Goal: Task Accomplishment & Management: Use online tool/utility

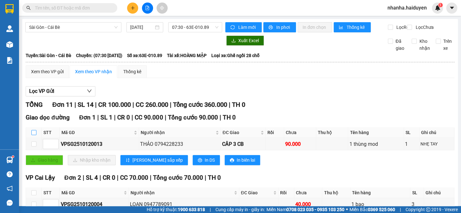
click at [33, 135] on input "checkbox" at bounding box center [33, 132] width 5 height 5
checkbox input "true"
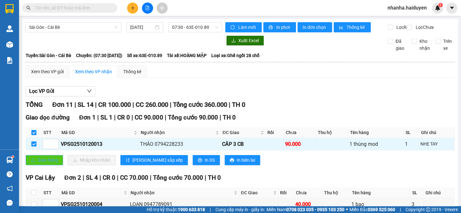
click at [41, 163] on span "Giao hàng" at bounding box center [48, 159] width 20 height 7
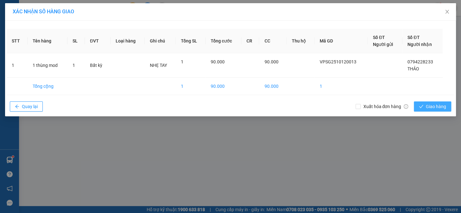
click at [430, 105] on span "Giao hàng" at bounding box center [435, 106] width 20 height 7
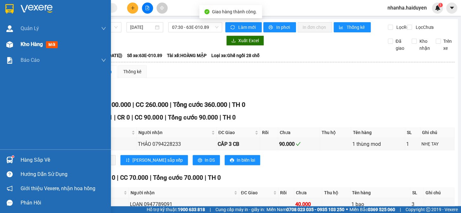
click at [17, 43] on div "Kho hàng mới" at bounding box center [55, 44] width 111 height 16
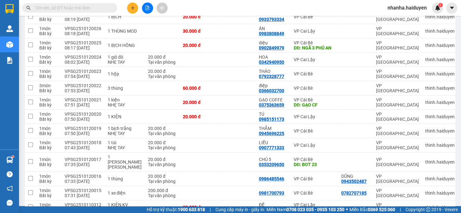
scroll to position [288, 0]
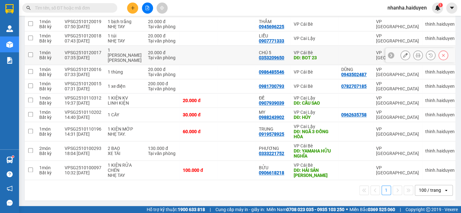
click at [313, 60] on div "DĐ: BOT 23" at bounding box center [313, 57] width 41 height 5
checkbox input "true"
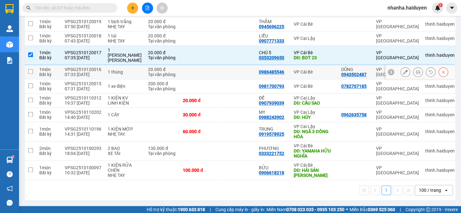
scroll to position [202, 0]
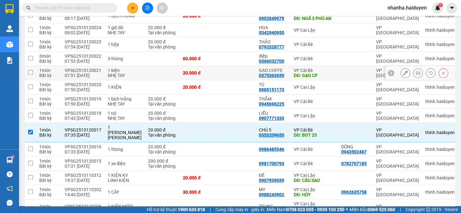
click at [302, 73] on div "VP Cái Bè" at bounding box center [313, 70] width 41 height 5
checkbox input "true"
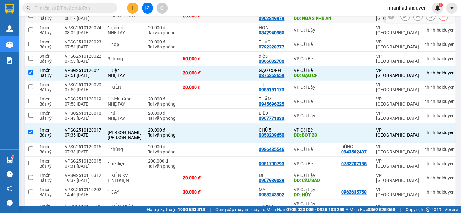
click at [222, 23] on td at bounding box center [236, 16] width 38 height 14
checkbox input "true"
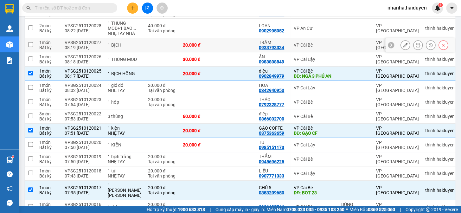
scroll to position [29, 0]
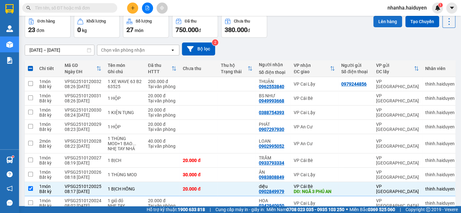
click at [382, 22] on button "Lên hàng" at bounding box center [387, 21] width 29 height 11
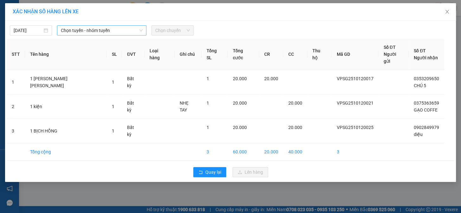
click at [77, 27] on span "Chọn tuyến - nhóm tuyến" at bounding box center [102, 30] width 82 height 9
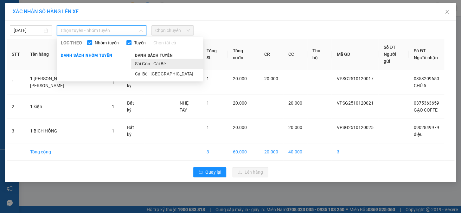
click at [164, 66] on li "Sài Gòn - Cái Bè" at bounding box center [167, 64] width 72 height 10
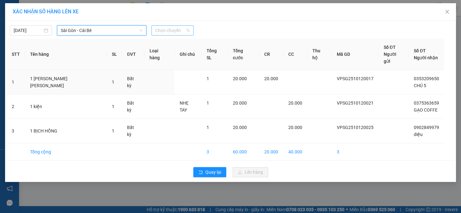
click at [168, 28] on span "Chọn chuyến" at bounding box center [172, 30] width 35 height 9
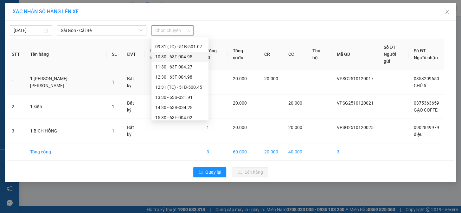
scroll to position [28, 0]
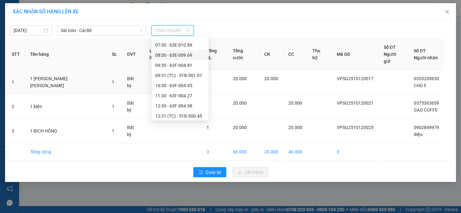
click at [184, 55] on div "08:30 - 63E-009.69" at bounding box center [179, 55] width 49 height 7
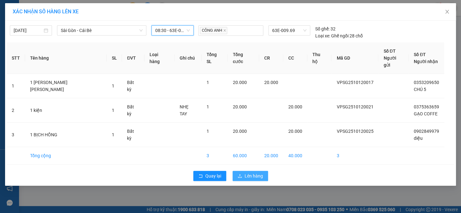
click at [257, 172] on span "Lên hàng" at bounding box center [253, 175] width 18 height 7
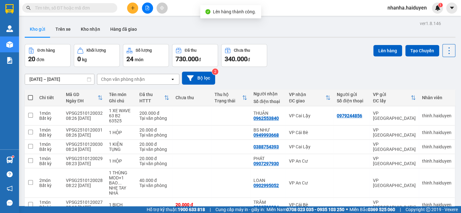
click at [145, 6] on icon "file-add" at bounding box center [147, 8] width 4 height 4
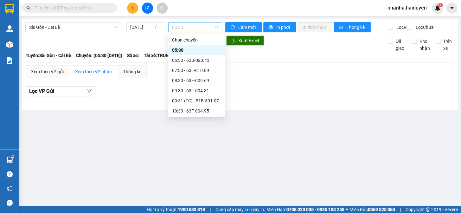
click at [182, 27] on span "05:30" at bounding box center [195, 26] width 46 height 9
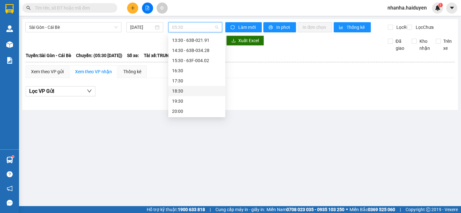
scroll to position [25, 0]
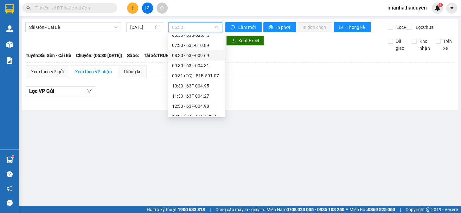
click at [192, 56] on div "08:30 - 63E-009.69" at bounding box center [196, 55] width 49 height 7
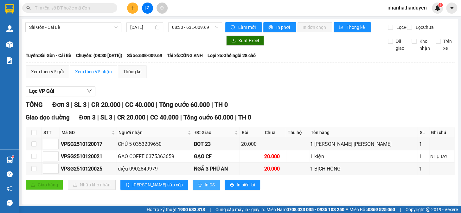
click at [204, 186] on span "In DS" at bounding box center [209, 184] width 10 height 7
click at [32, 135] on input "checkbox" at bounding box center [33, 132] width 5 height 5
checkbox input "true"
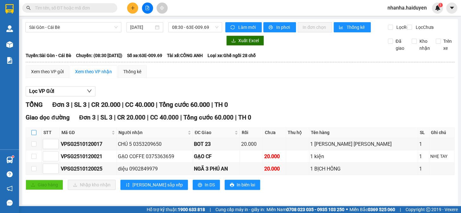
checkbox input "true"
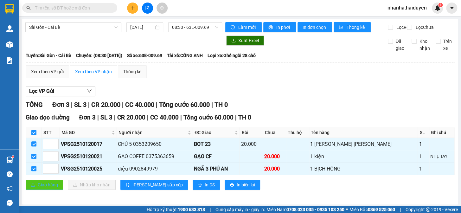
click at [38, 188] on span "Giao hàng" at bounding box center [48, 184] width 20 height 7
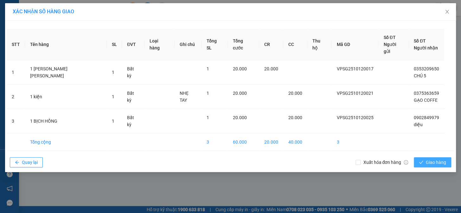
click at [437, 159] on span "Giao hàng" at bounding box center [435, 162] width 20 height 7
